Goal: Transaction & Acquisition: Obtain resource

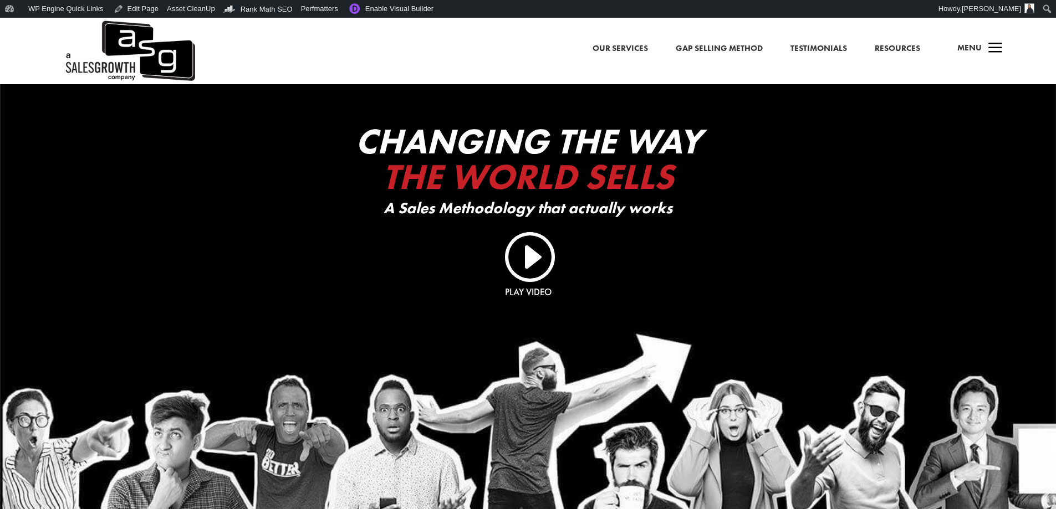
click at [984, 47] on span "a" at bounding box center [995, 49] width 22 height 22
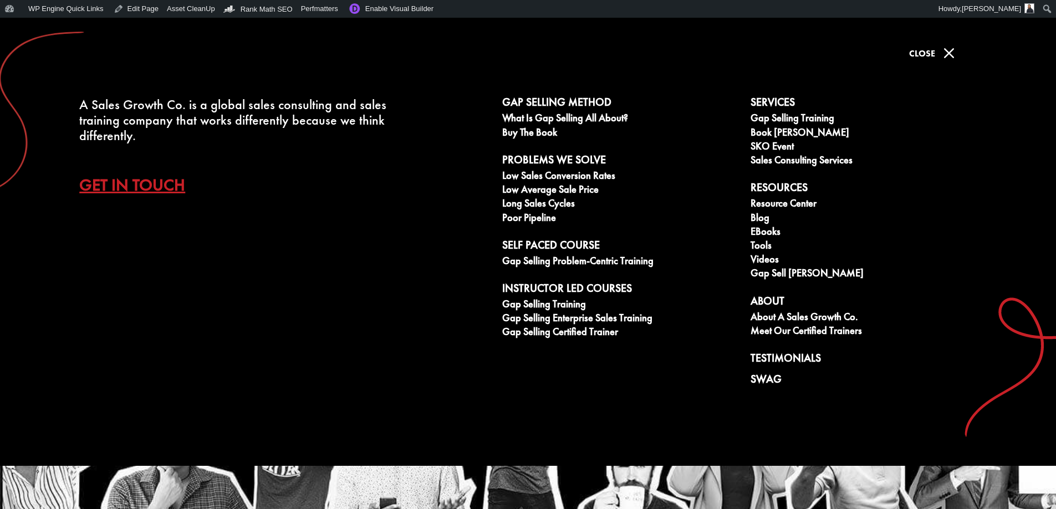
click at [132, 185] on link "Get In Touch" at bounding box center [140, 185] width 123 height 39
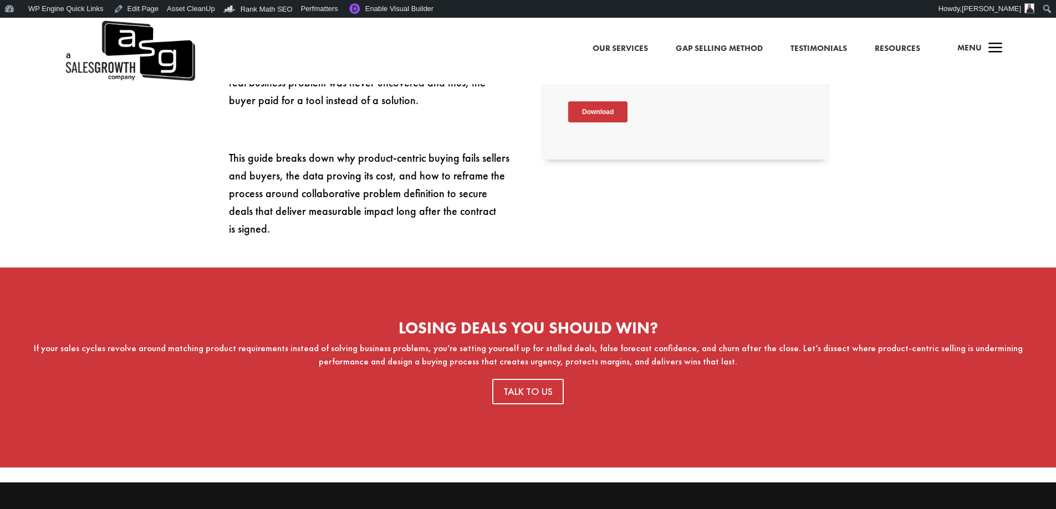
scroll to position [443, 0]
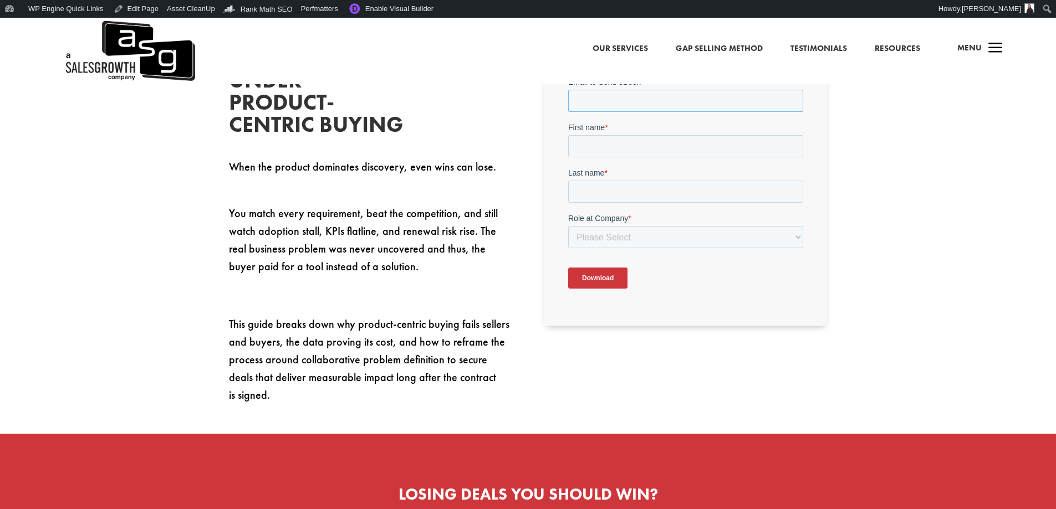
click at [641, 102] on input "Email to Send eBook *" at bounding box center [685, 101] width 235 height 22
type input "sean@salesgrowth.com"
type input "Sean"
type input "Finlay"
click at [661, 240] on select "Please Select C-Level (CRO, CSO, etc) Senior Leadership (VP of Sales, VP of Ena…" at bounding box center [685, 237] width 235 height 22
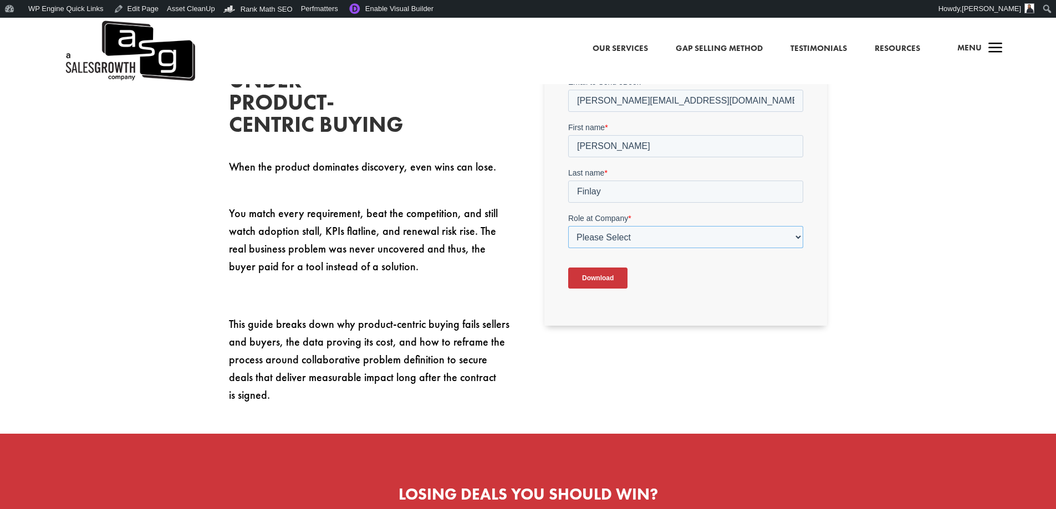
select select "Other"
click at [568, 226] on select "Please Select C-Level (CRO, CSO, etc) Senior Leadership (VP of Sales, VP of Ena…" at bounding box center [685, 237] width 235 height 22
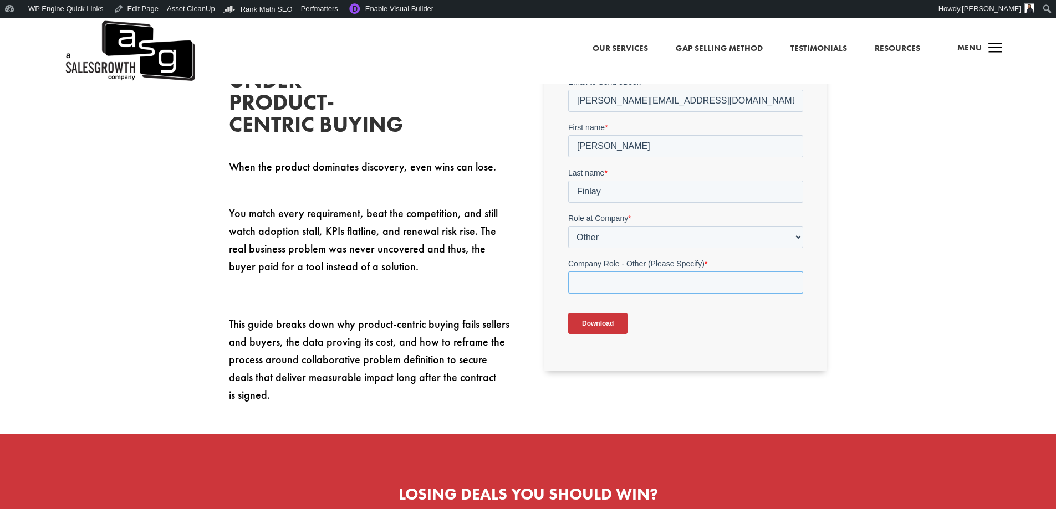
click at [632, 280] on input "Company Role - Other (Please Specify) *" at bounding box center [685, 283] width 235 height 22
type input "Marketing"
click at [601, 329] on input "Download" at bounding box center [597, 323] width 59 height 21
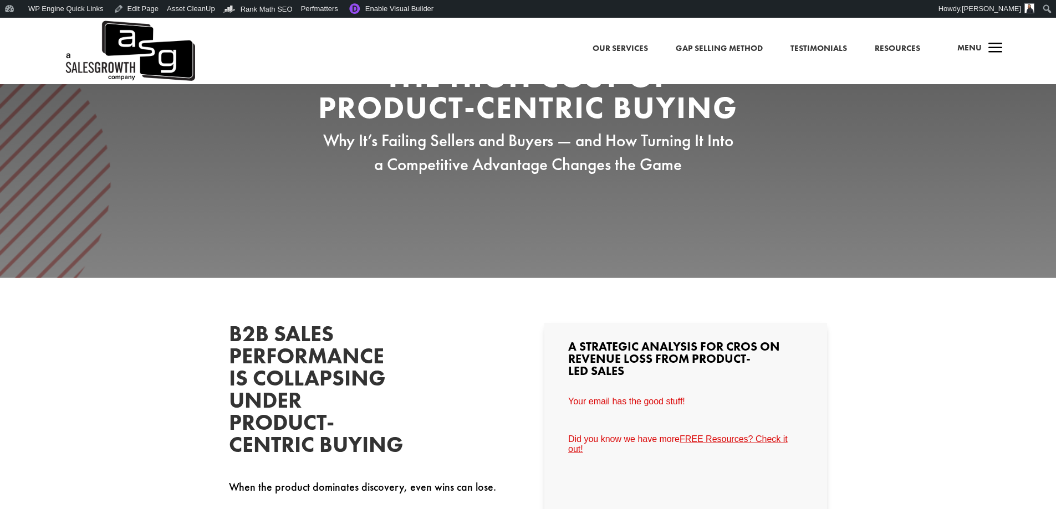
scroll to position [0, 0]
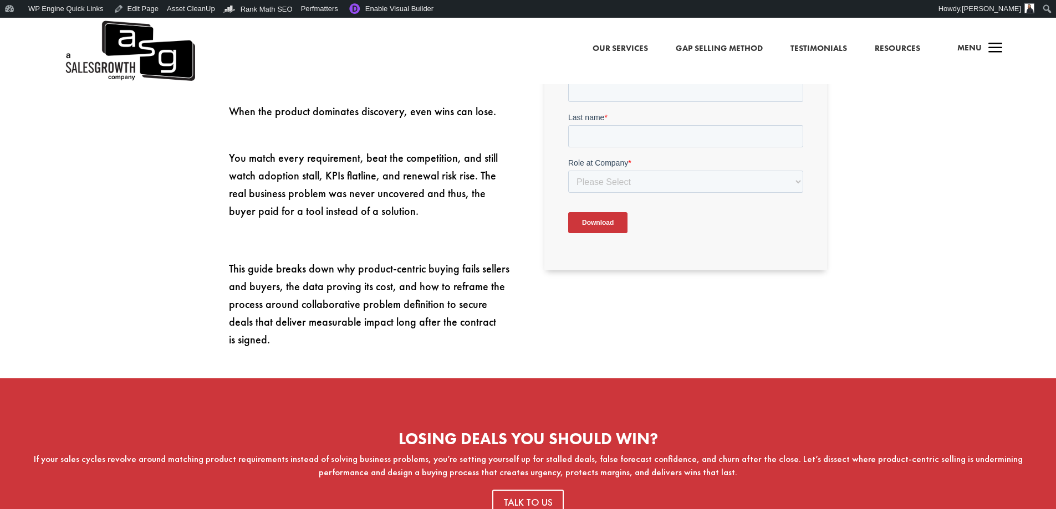
scroll to position [443, 0]
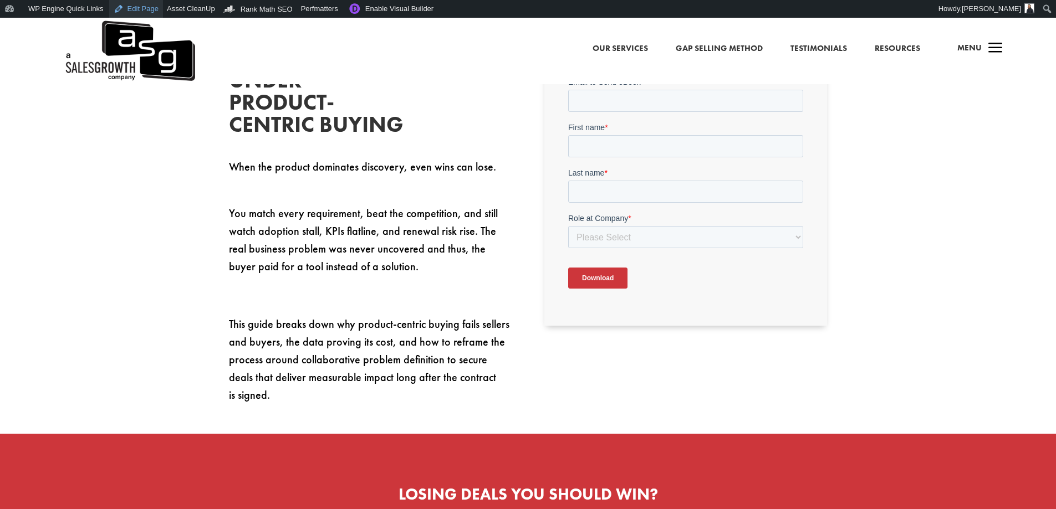
click at [135, 12] on link "Edit Page" at bounding box center [136, 9] width 54 height 18
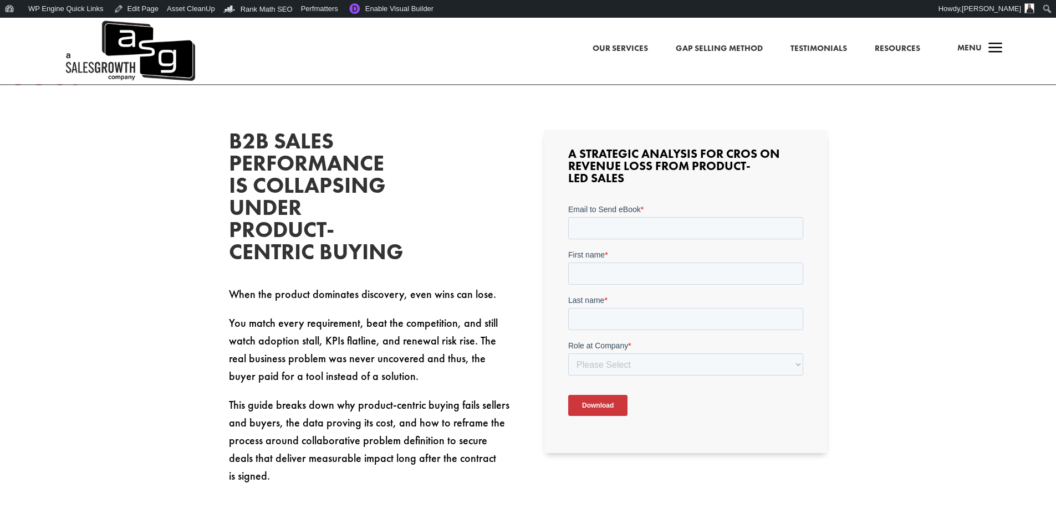
scroll to position [399, 0]
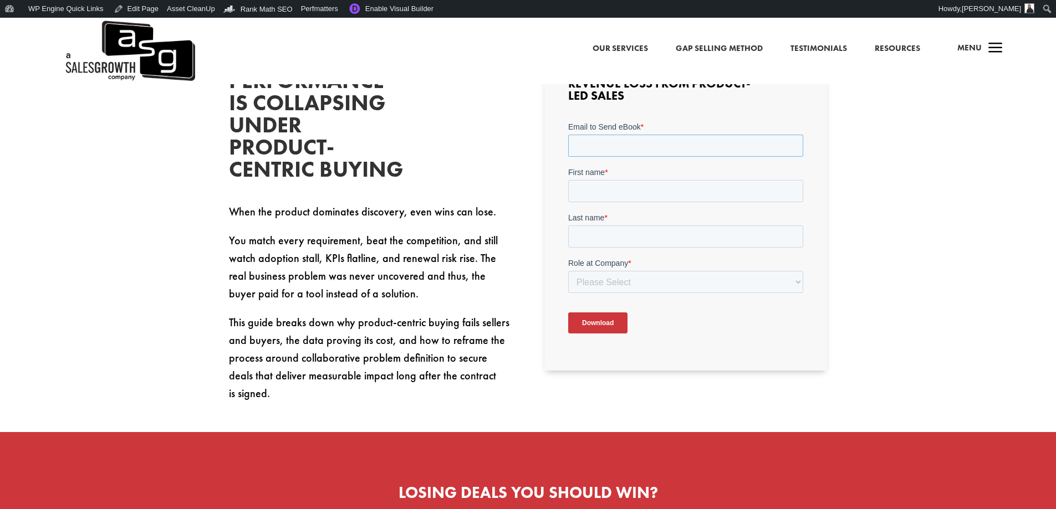
click at [681, 136] on input "Email to Send eBook *" at bounding box center [685, 146] width 235 height 22
type input "[PERSON_NAME][EMAIL_ADDRESS][DOMAIN_NAME]"
type input "[PERSON_NAME]"
type input "Finlay"
click at [630, 290] on select "Please Select C-Level (CRO, CSO, etc) Senior Leadership (VP of Sales, VP of Ena…" at bounding box center [685, 282] width 235 height 22
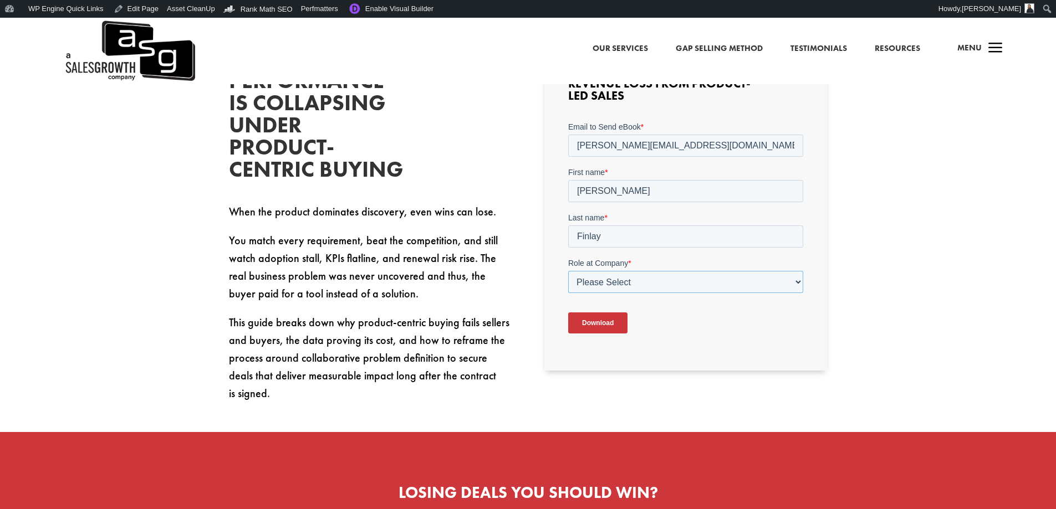
select select "Other"
click at [568, 271] on select "Please Select C-Level (CRO, CSO, etc) Senior Leadership (VP of Sales, VP of Ena…" at bounding box center [685, 282] width 235 height 22
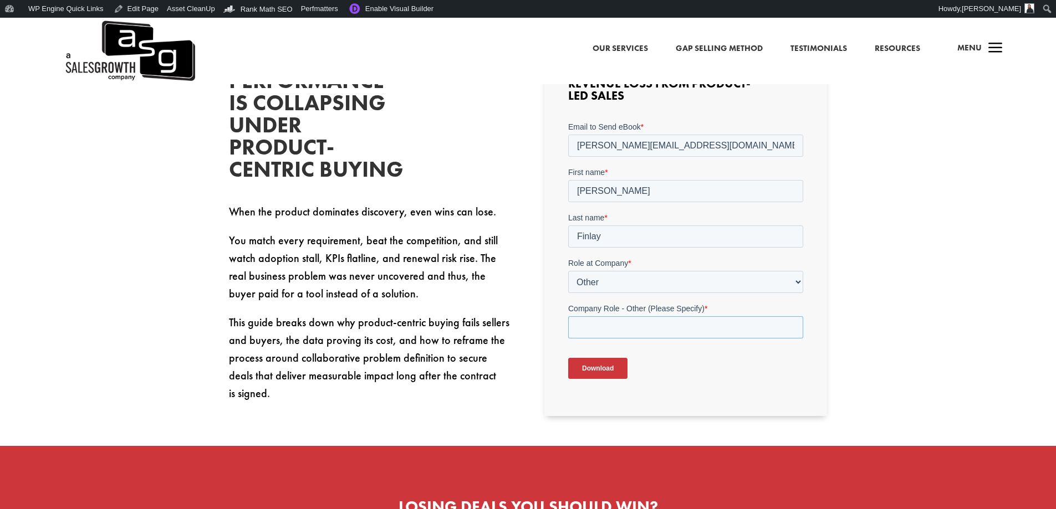
click at [611, 332] on input "Company Role - Other (Please Specify) *" at bounding box center [685, 328] width 235 height 22
type input "Marketing"
click at [607, 369] on input "Download" at bounding box center [597, 368] width 59 height 21
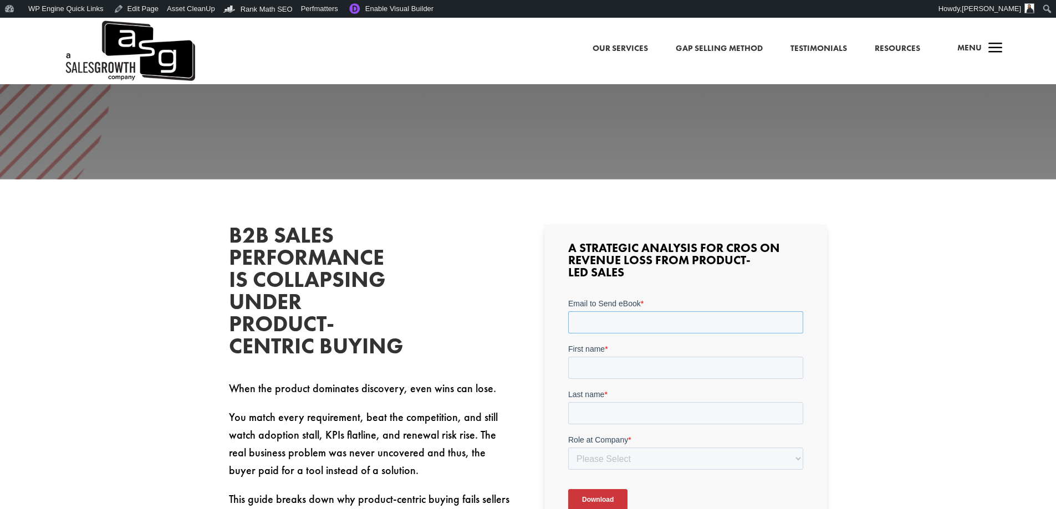
click at [629, 316] on input "Email to Send eBook *" at bounding box center [685, 323] width 235 height 22
type input "[PERSON_NAME][EMAIL_ADDRESS][DOMAIN_NAME]"
type input "[PERSON_NAME]"
type input "Finlay"
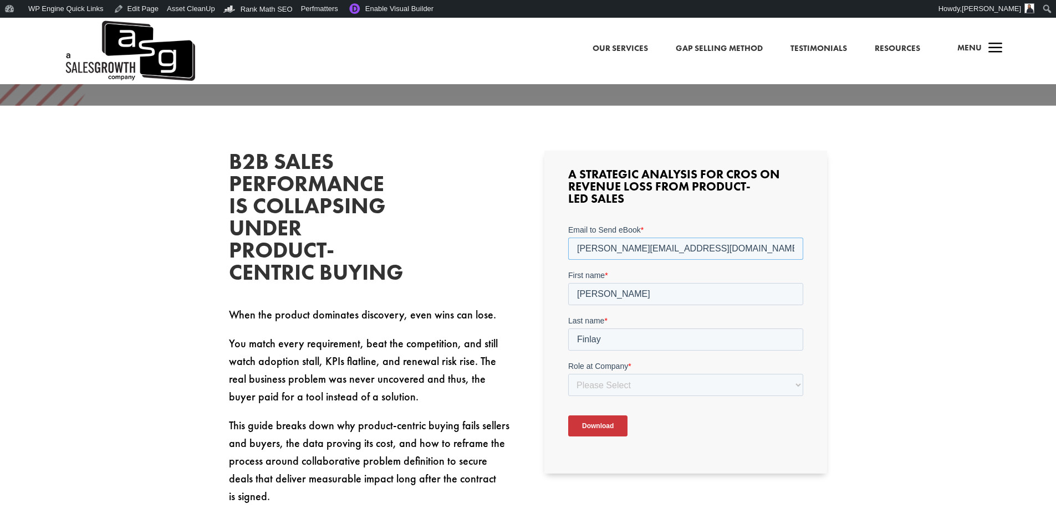
scroll to position [388, 0]
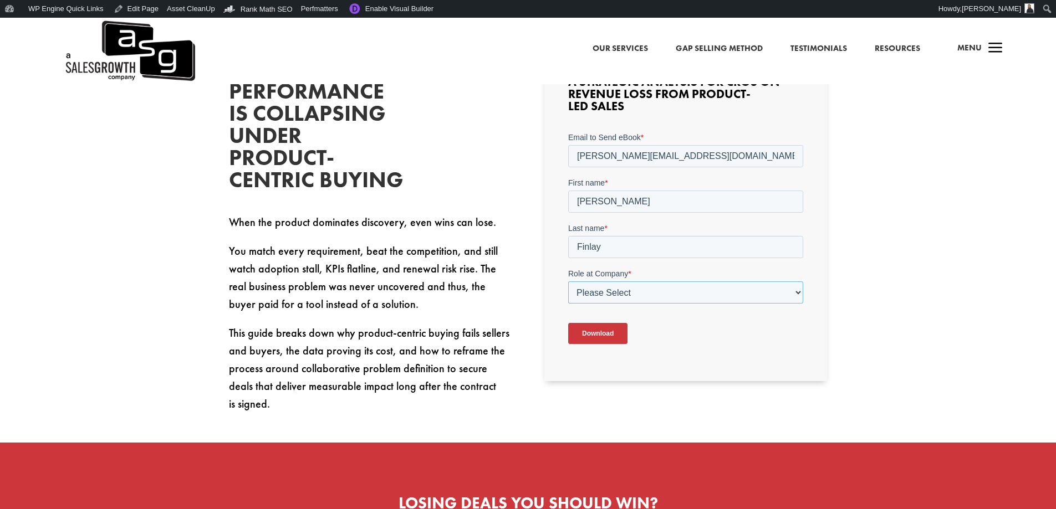
click at [667, 292] on select "Please Select C-Level (CRO, CSO, etc) Senior Leadership (VP of Sales, VP of Ena…" at bounding box center [685, 293] width 235 height 22
select select "Other"
click at [568, 282] on select "Please Select C-Level (CRO, CSO, etc) Senior Leadership (VP of Sales, VP of Ena…" at bounding box center [685, 293] width 235 height 22
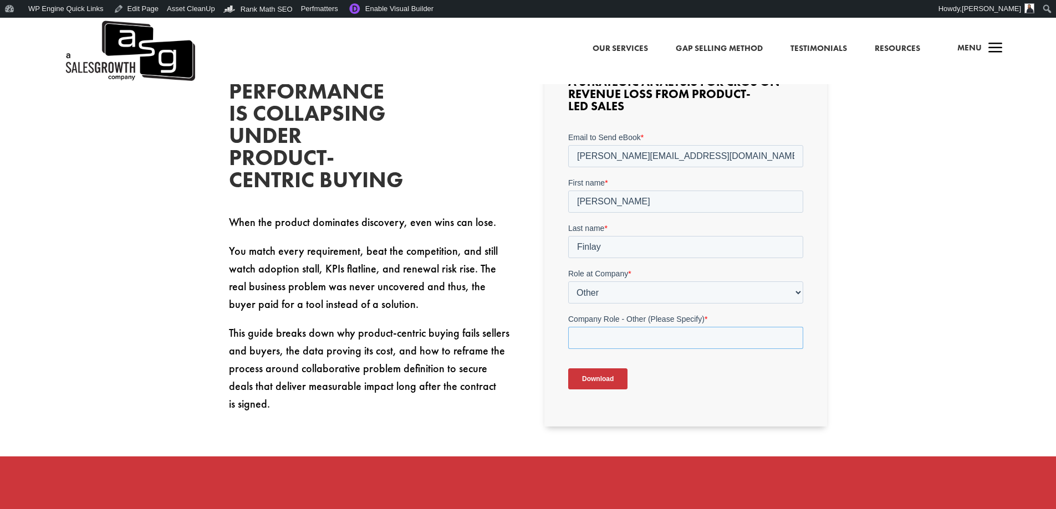
click at [626, 335] on input "Company Role - Other (Please Specify) *" at bounding box center [685, 338] width 235 height 22
type input "Marketing"
click at [601, 382] on input "Download" at bounding box center [597, 379] width 59 height 21
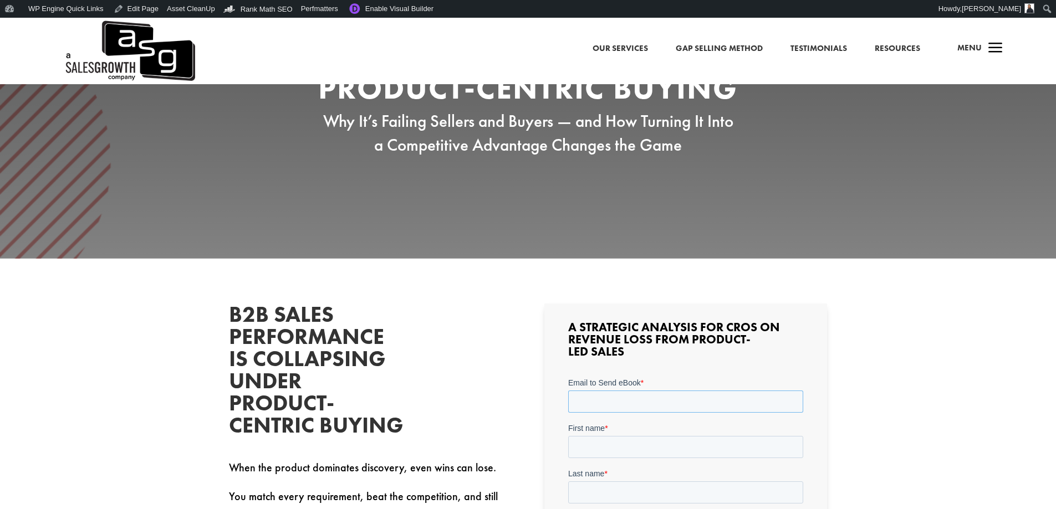
click at [677, 407] on input "Email to Send eBook *" at bounding box center [685, 402] width 235 height 22
type input "[PERSON_NAME][EMAIL_ADDRESS][DOMAIN_NAME]"
type input "[PERSON_NAME]"
type input "Finlay"
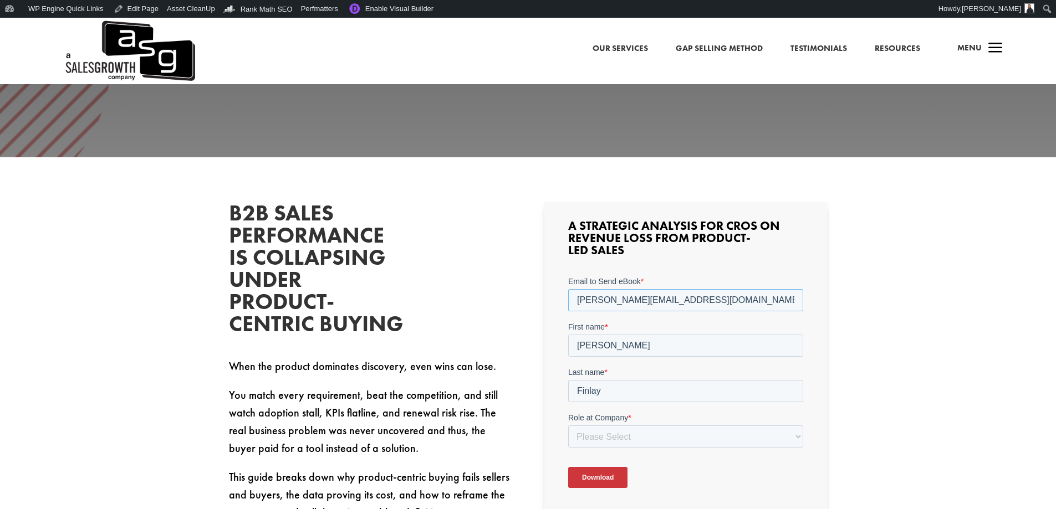
scroll to position [309, 0]
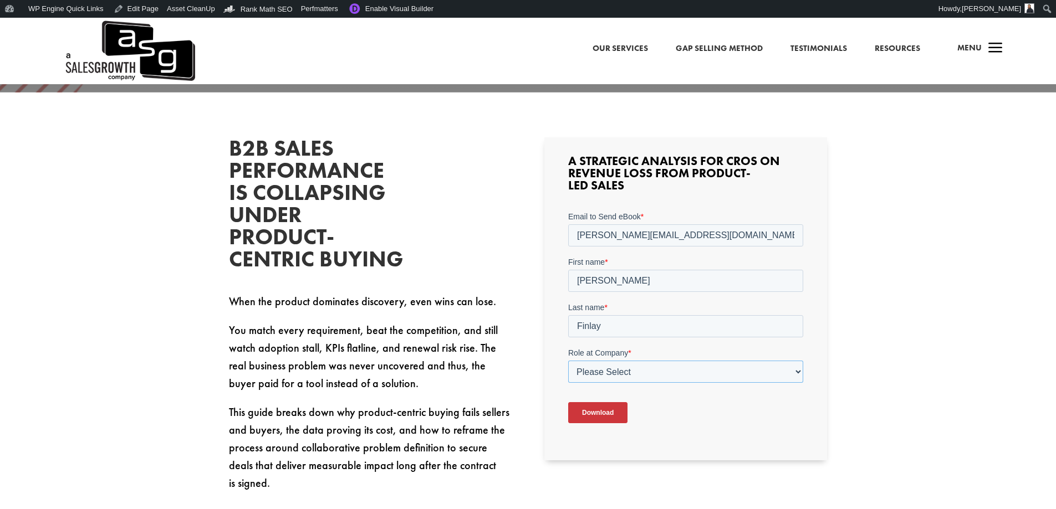
click at [690, 376] on select "Please Select C-Level (CRO, CSO, etc) Senior Leadership (VP of Sales, VP of Ena…" at bounding box center [685, 372] width 235 height 22
select select "Other"
click at [568, 361] on select "Please Select C-Level (CRO, CSO, etc) Senior Leadership (VP of Sales, VP of Ena…" at bounding box center [685, 372] width 235 height 22
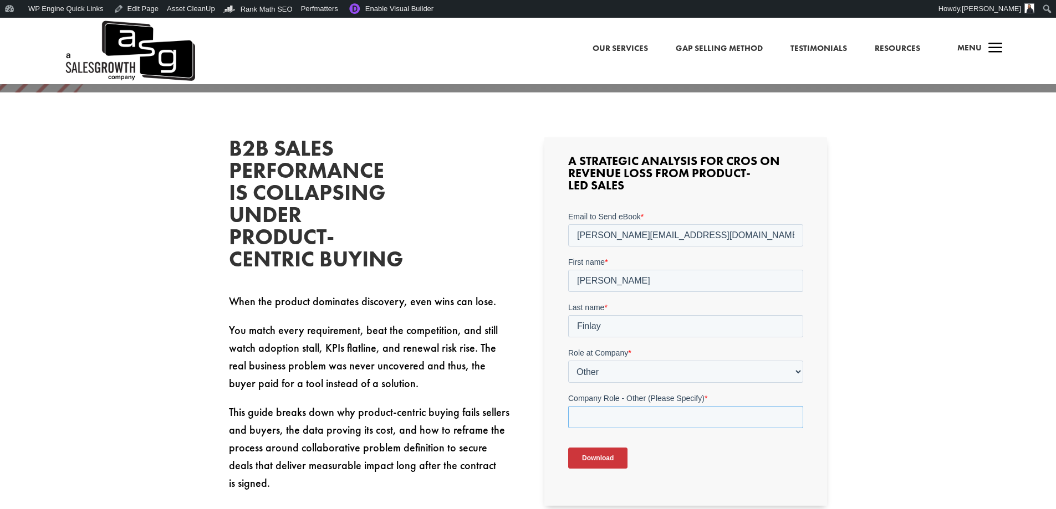
click at [646, 420] on input "Company Role - Other (Please Specify) *" at bounding box center [685, 417] width 235 height 22
type input "Marketing"
click at [604, 455] on input "Download" at bounding box center [597, 458] width 59 height 21
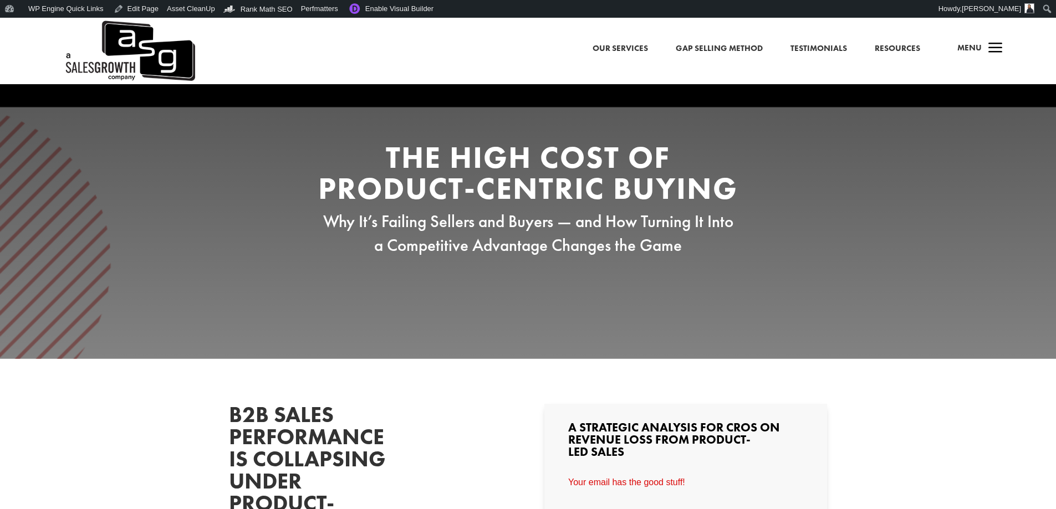
scroll to position [0, 0]
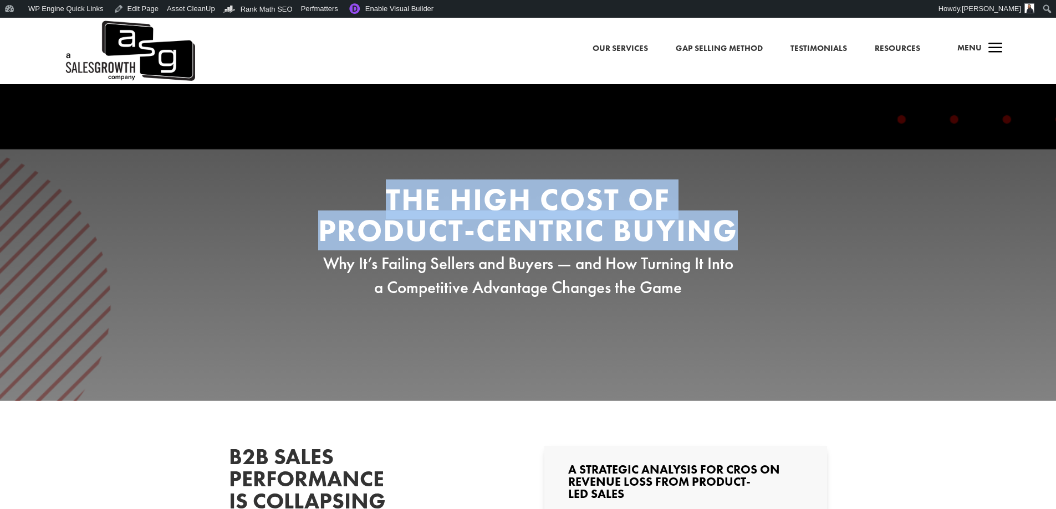
drag, startPoint x: 742, startPoint y: 227, endPoint x: 387, endPoint y: 192, distance: 356.4
click at [387, 192] on div "The High Cost of Product-Centric Buying Why It’s Failing Sellers and Buyers — a…" at bounding box center [528, 242] width 599 height 116
copy h2 "The High Cost of Product-Centric Buying"
